Goal: Task Accomplishment & Management: Use online tool/utility

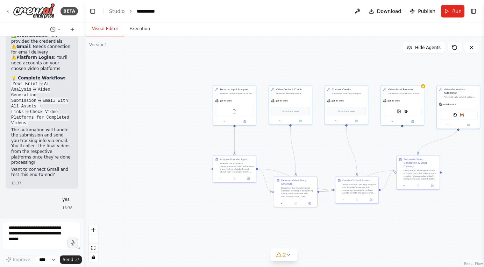
scroll to position [6146, 0]
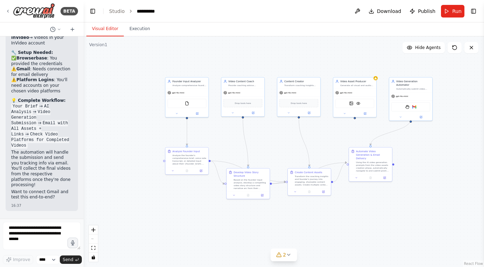
drag, startPoint x: 329, startPoint y: 237, endPoint x: 281, endPoint y: 229, distance: 48.2
click at [281, 229] on div ".deletable-edge-delete-btn { width: 20px; height: 20px; border: 0px solid #ffff…" at bounding box center [284, 151] width 400 height 230
click at [96, 12] on button "Toggle Left Sidebar" at bounding box center [93, 11] width 10 height 10
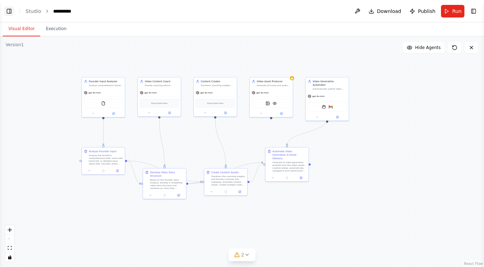
click at [12, 10] on button "Toggle Left Sidebar" at bounding box center [9, 11] width 10 height 10
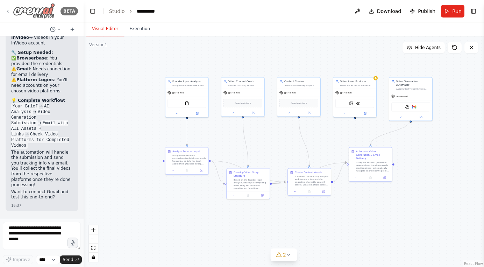
click at [7, 11] on icon at bounding box center [8, 11] width 6 height 5
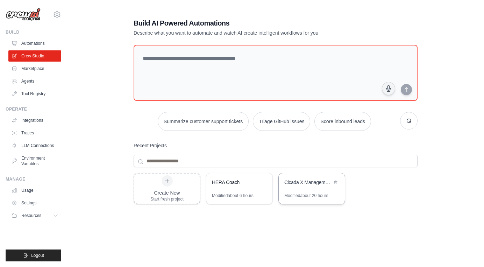
click at [313, 191] on div "Cicada X Management - Virtuals Protocol Integration" at bounding box center [312, 183] width 66 height 20
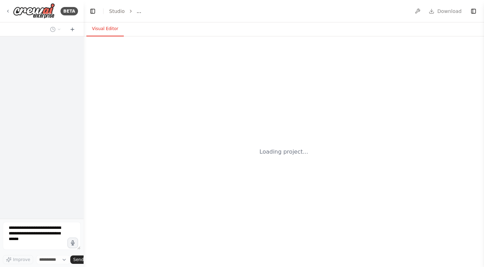
select select "****"
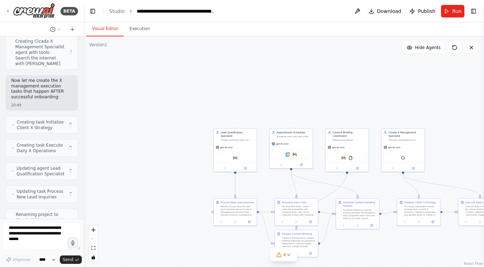
scroll to position [8114, 0]
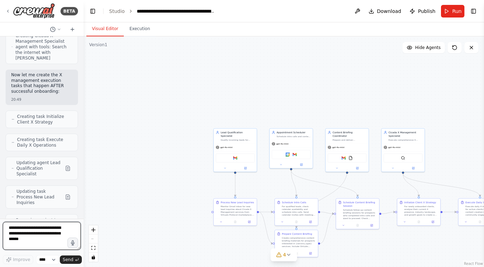
click at [48, 234] on textarea at bounding box center [42, 236] width 78 height 28
type textarea "**********"
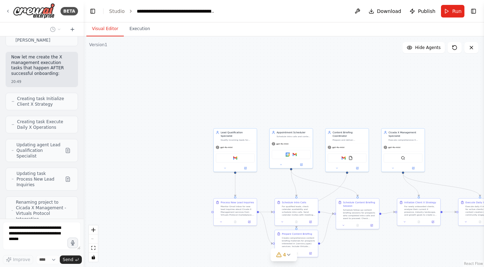
scroll to position [8162, 0]
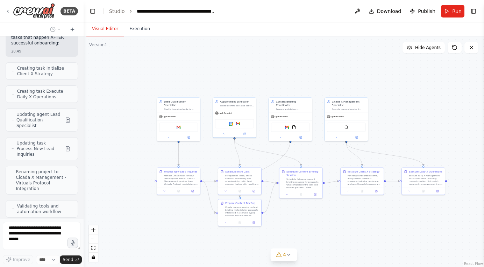
drag, startPoint x: 201, startPoint y: 167, endPoint x: 143, endPoint y: 136, distance: 65.7
click at [143, 136] on div ".deletable-edge-delete-btn { width: 20px; height: 20px; border: 0px solid #ffff…" at bounding box center [284, 151] width 400 height 230
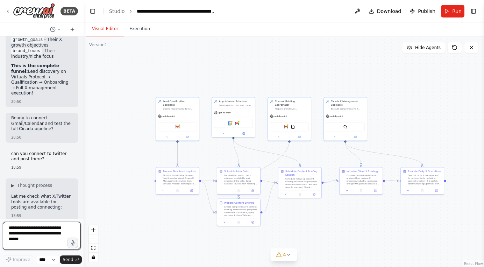
scroll to position [8635, 0]
click at [33, 236] on textarea at bounding box center [42, 236] width 78 height 28
type textarea "**********"
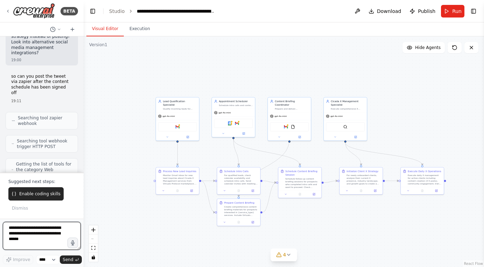
scroll to position [9262, 0]
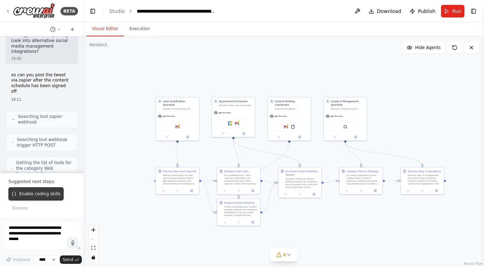
click at [44, 195] on span "Enable coding skills" at bounding box center [39, 194] width 41 height 6
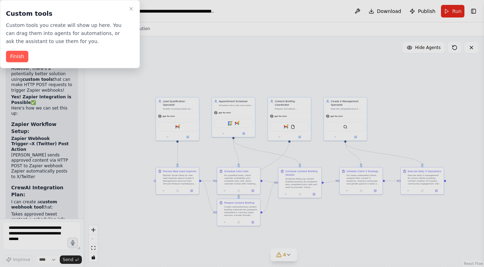
scroll to position [9621, 0]
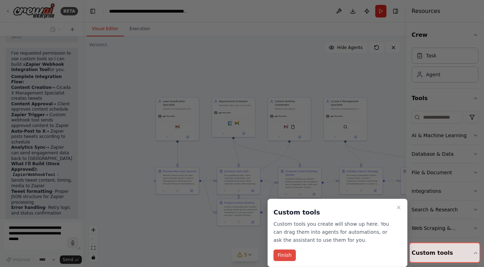
click at [285, 256] on button "Finish" at bounding box center [284, 255] width 22 height 12
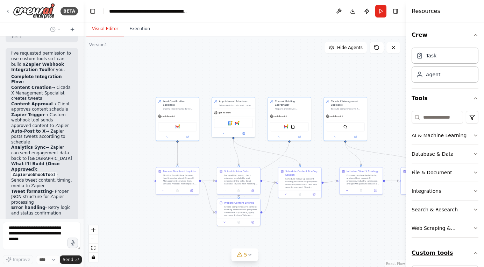
click at [473, 254] on icon "button" at bounding box center [476, 253] width 6 height 6
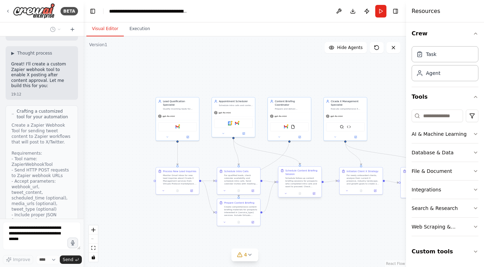
scroll to position [9905, 0]
